Goal: Information Seeking & Learning: Check status

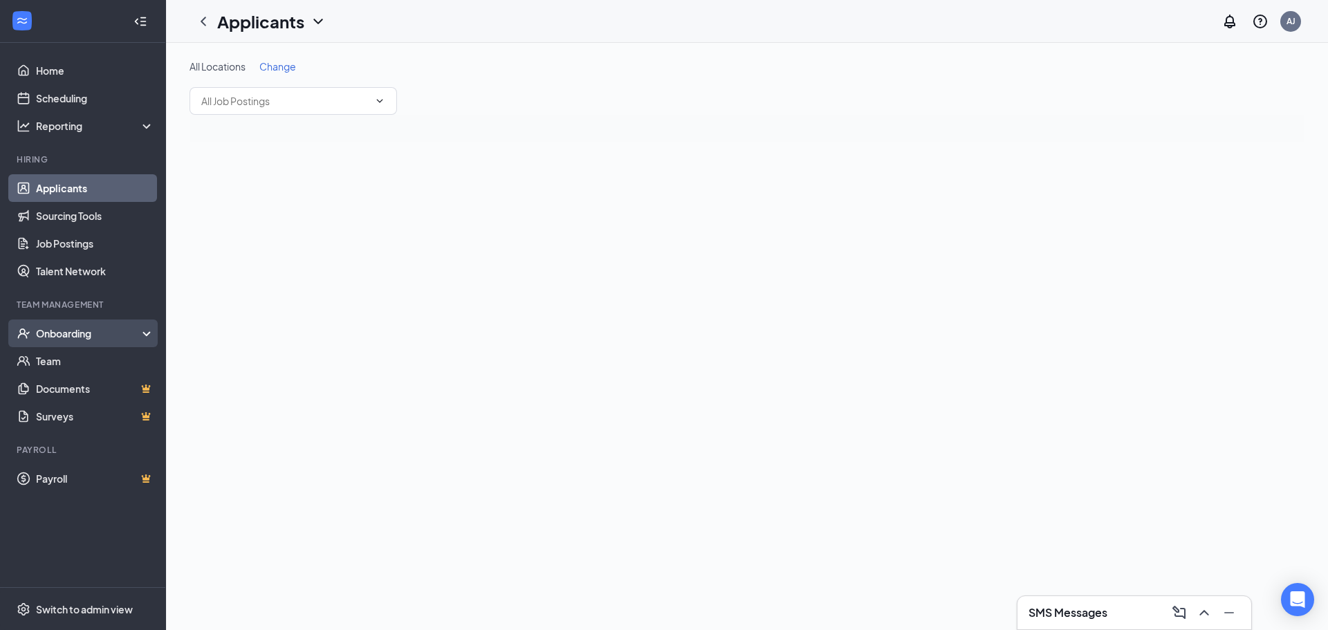
click at [148, 329] on div "Onboarding" at bounding box center [83, 334] width 166 height 28
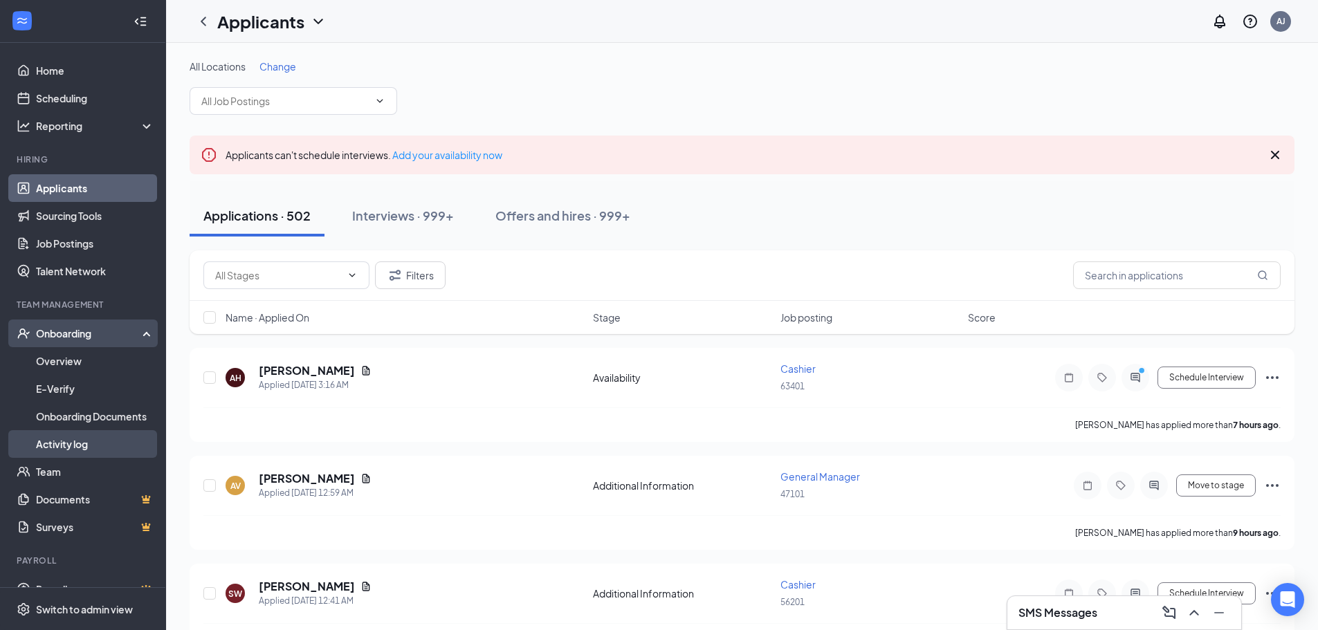
click at [93, 436] on link "Activity log" at bounding box center [95, 444] width 118 height 28
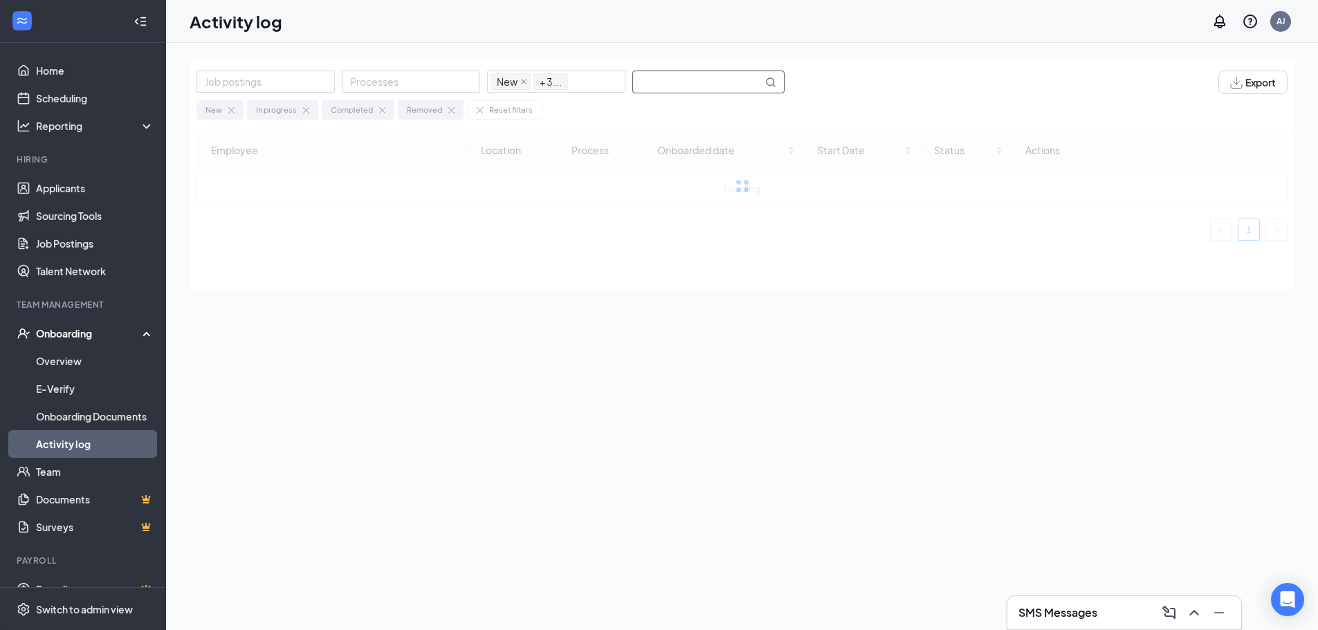
click at [702, 84] on input "text" at bounding box center [697, 81] width 129 height 21
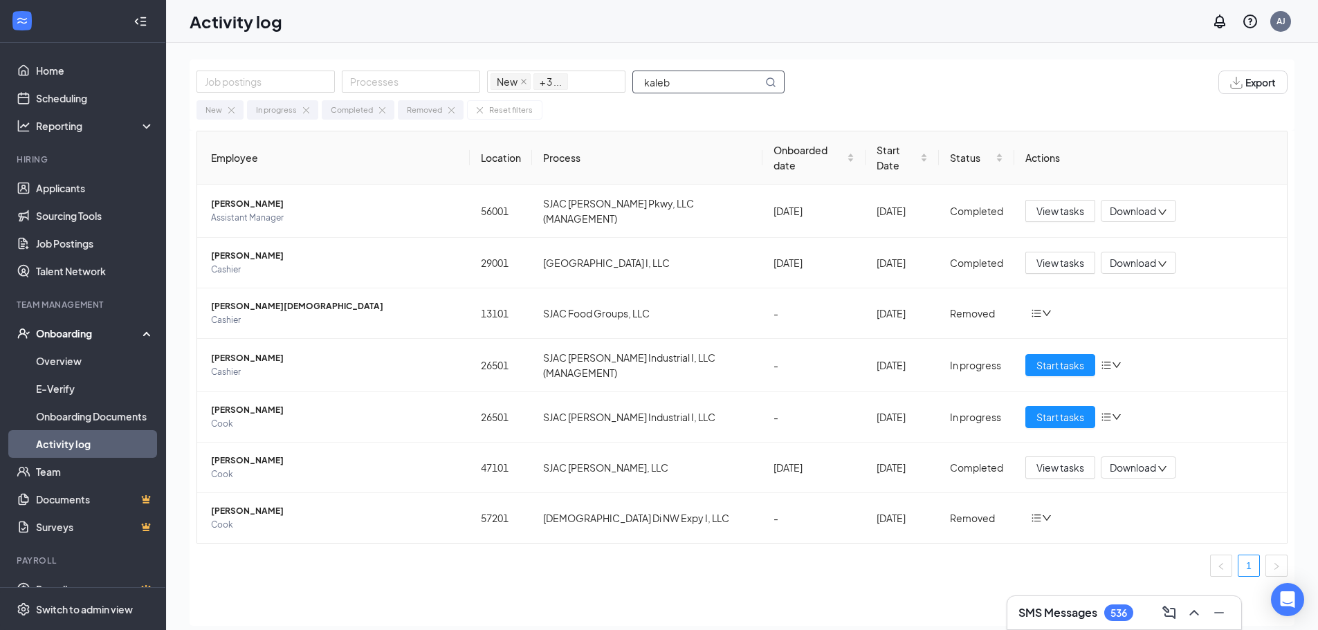
type input "kaleb"
